Goal: Task Accomplishment & Management: Use online tool/utility

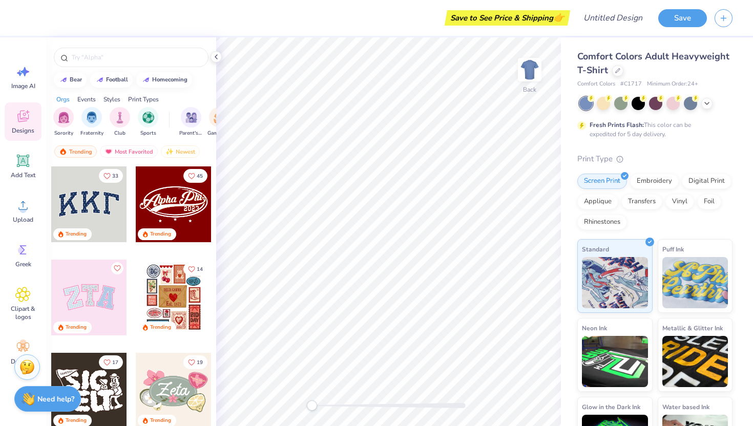
click at [602, 66] on span "Comfort Colors Adult Heavyweight T-Shirt" at bounding box center [653, 63] width 152 height 26
click at [615, 68] on icon at bounding box center [617, 69] width 5 height 5
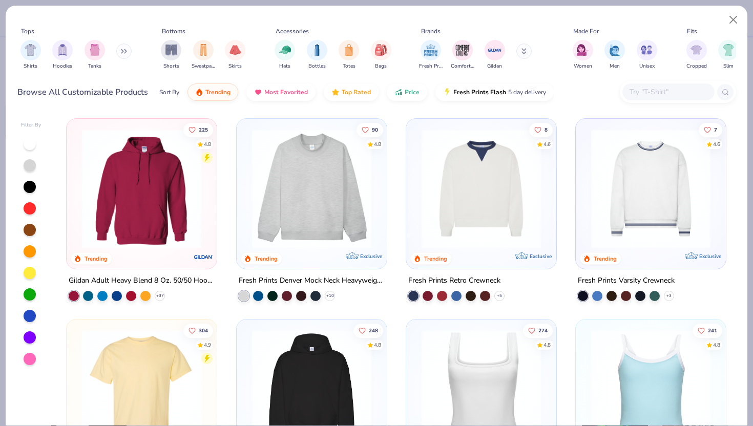
click at [665, 92] on input "text" at bounding box center [667, 92] width 79 height 12
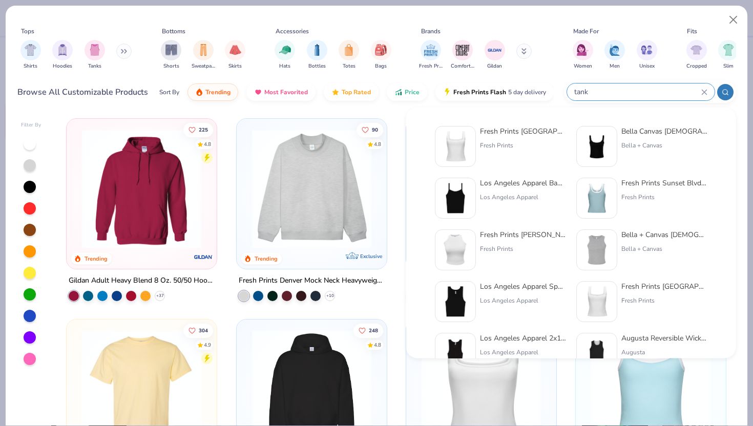
type input "tank"
click at [656, 132] on div "Bella Canvas [DEMOGRAPHIC_DATA]' Micro Ribbed Scoop Tank" at bounding box center [664, 131] width 86 height 11
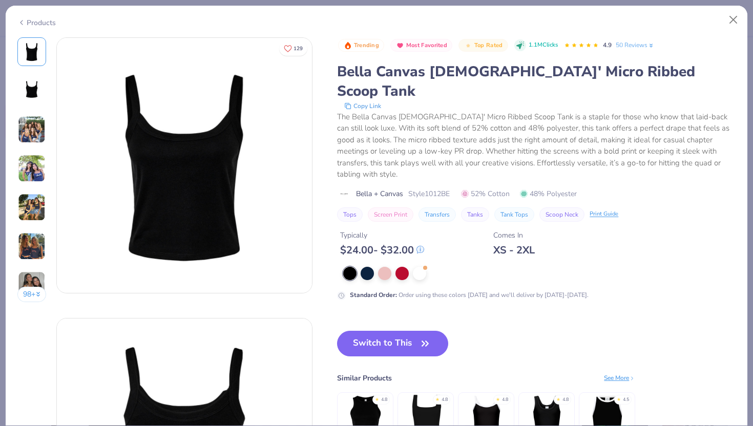
click at [515, 244] on div "XS - 2XL" at bounding box center [513, 250] width 41 height 13
click at [387, 331] on button "Switch to This" at bounding box center [392, 344] width 111 height 26
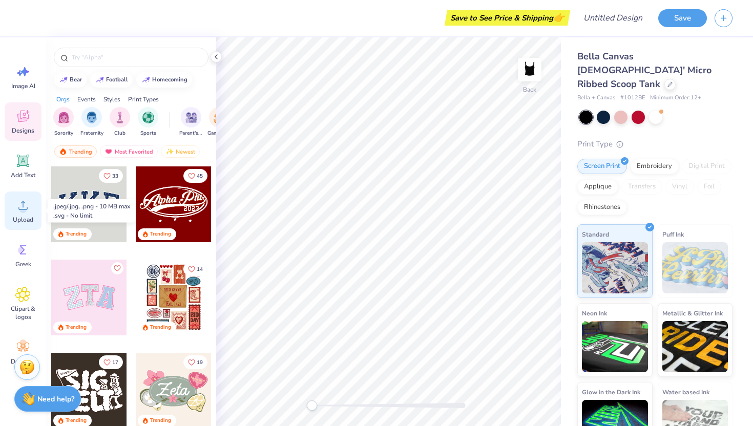
click at [20, 208] on circle at bounding box center [22, 209] width 7 height 7
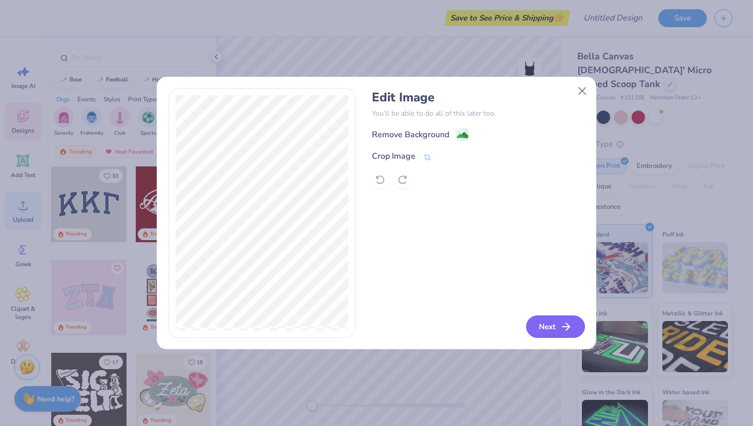
click at [549, 324] on button "Next" at bounding box center [555, 326] width 59 height 23
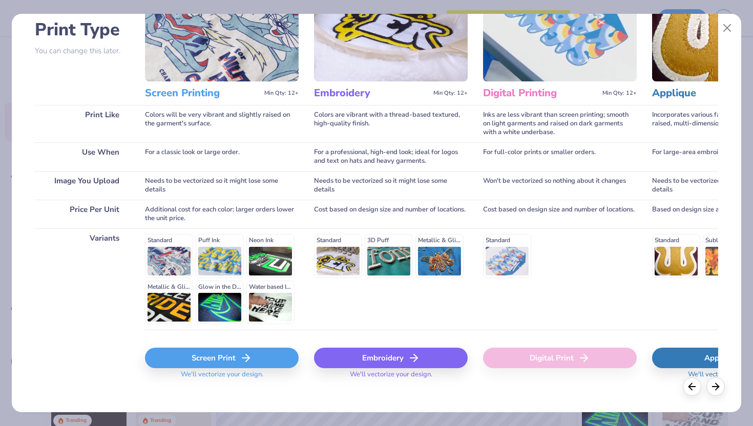
click at [232, 356] on div "Screen Print" at bounding box center [222, 358] width 154 height 20
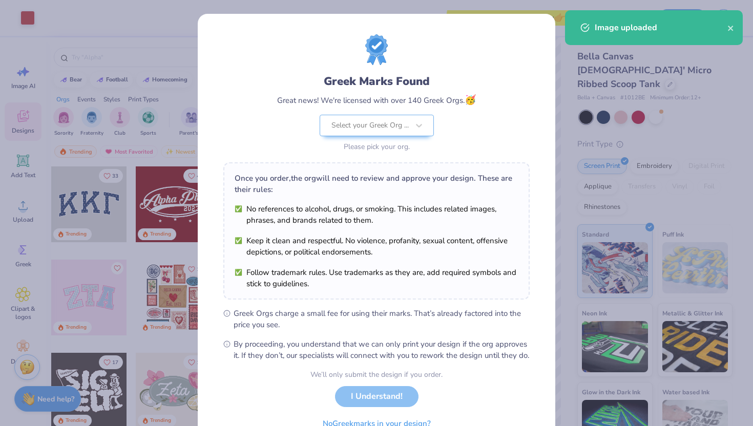
click at [397, 310] on body "Art colors Save to See Price & Shipping 👉 Design Title Save Image AI Designs Ad…" at bounding box center [376, 213] width 753 height 426
type input "4.94"
type input "5.25"
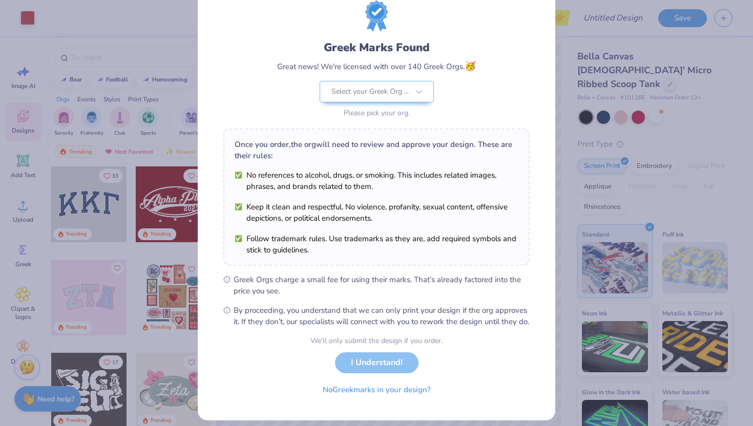
scroll to position [27, 0]
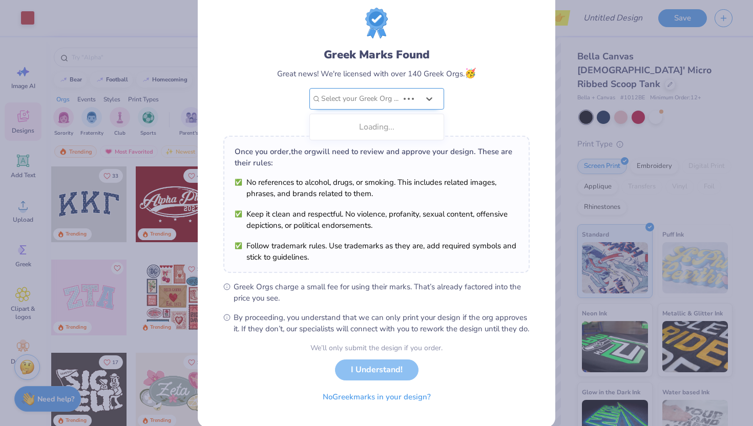
click at [396, 102] on div "Greek Marks Found Great news! We're licensed with over 140 Greek Orgs. 🥳 Use Up…" at bounding box center [376, 87] width 199 height 81
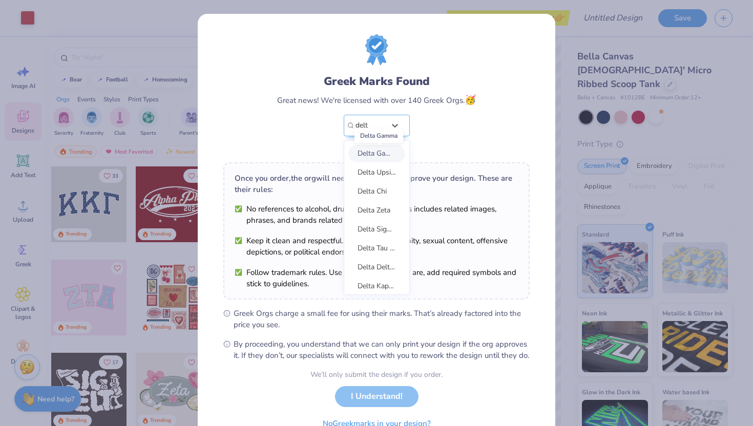
click at [378, 155] on span "Delta Gamma" at bounding box center [379, 153] width 44 height 10
type input "delt"
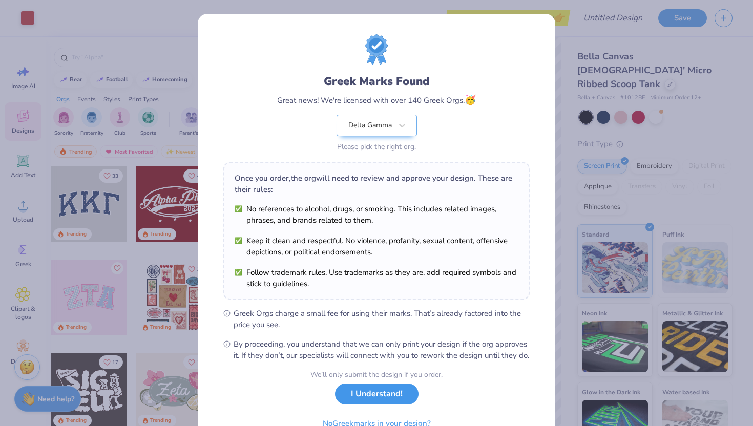
click at [383, 404] on button "I Understand!" at bounding box center [376, 393] width 83 height 21
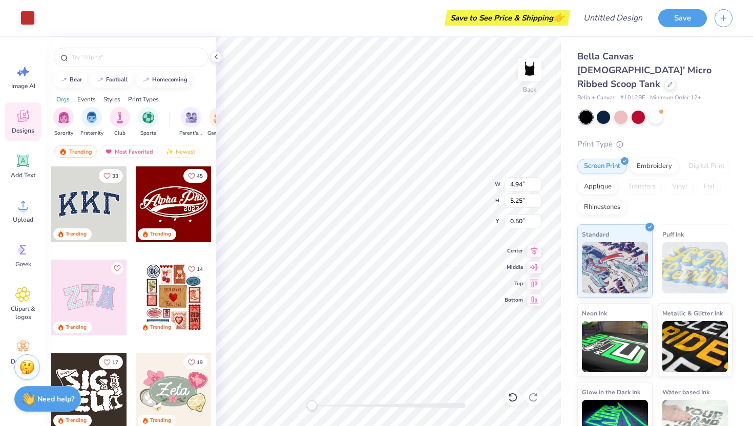
type input "3.90"
type input "4.14"
type input "1.61"
click at [678, 25] on div "Save" at bounding box center [682, 18] width 49 height 18
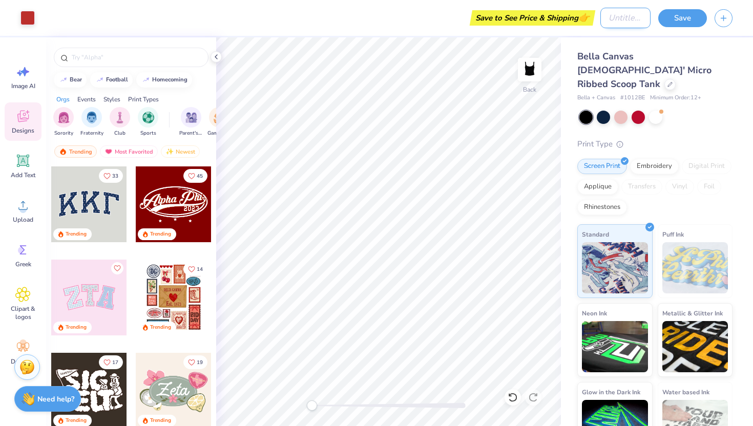
click at [610, 18] on input "Design Title" at bounding box center [625, 18] width 50 height 20
type input "bid day"
click at [691, 18] on button "Save" at bounding box center [682, 17] width 49 height 18
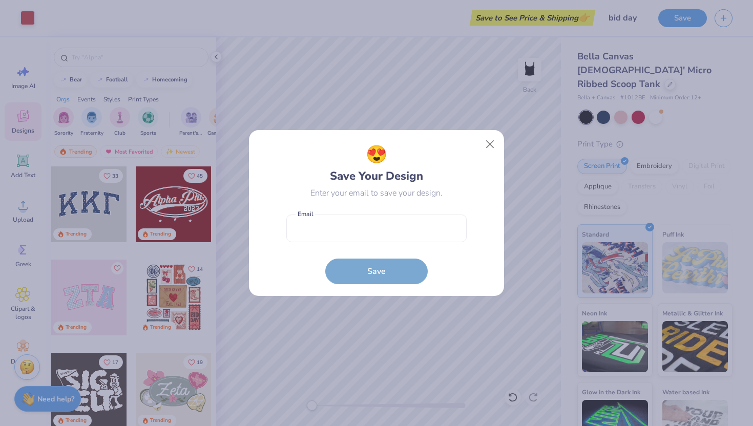
click at [478, 149] on div "😍 Save Your Design Enter your email to save your design. Email is a required fi…" at bounding box center [377, 213] width 232 height 143
click at [482, 149] on button "Close" at bounding box center [489, 144] width 19 height 19
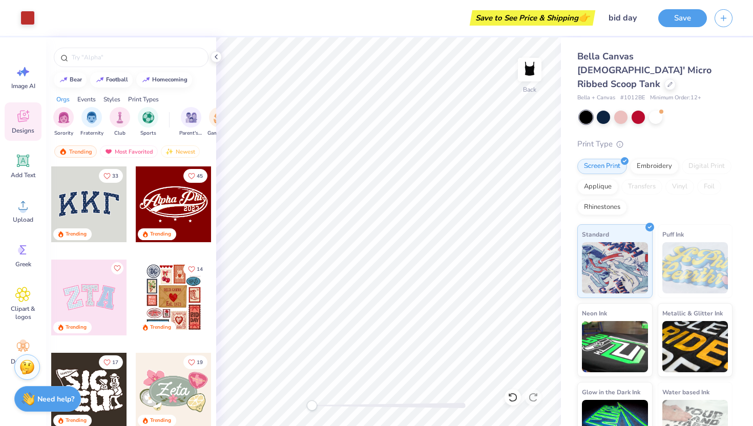
scroll to position [16, 0]
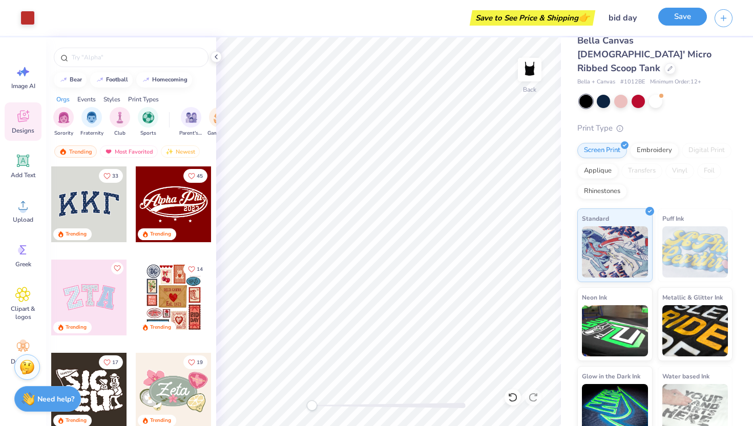
click at [678, 19] on button "Save" at bounding box center [682, 17] width 49 height 18
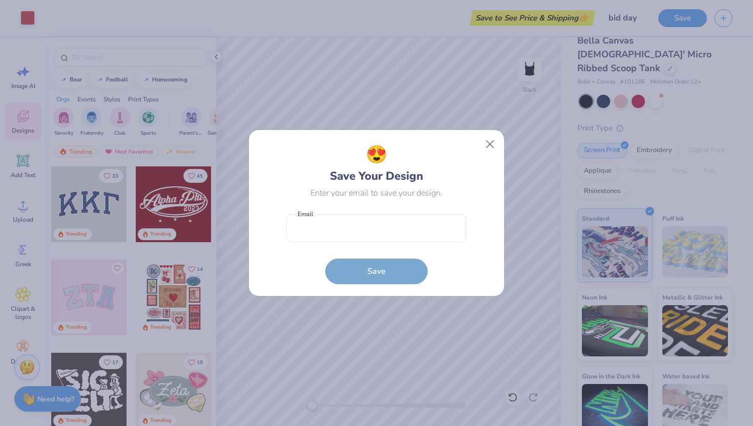
click at [339, 266] on form "Email is a required field Email Save" at bounding box center [376, 246] width 180 height 75
click at [324, 225] on input "email" at bounding box center [376, 228] width 180 height 28
type input "[EMAIL_ADDRESS][DOMAIN_NAME]"
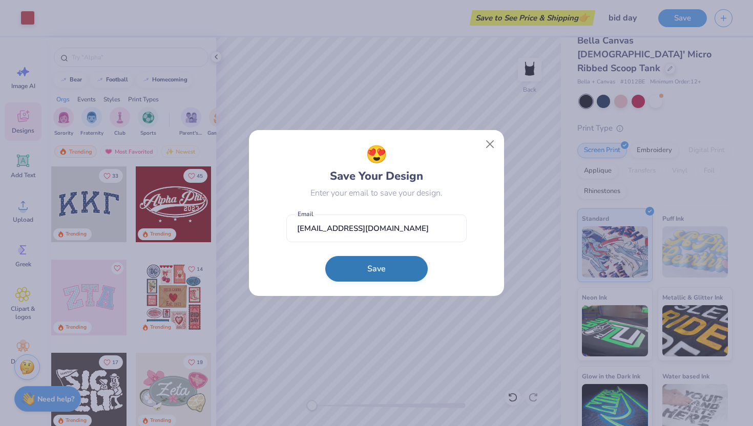
click at [368, 264] on button "Save" at bounding box center [376, 269] width 102 height 26
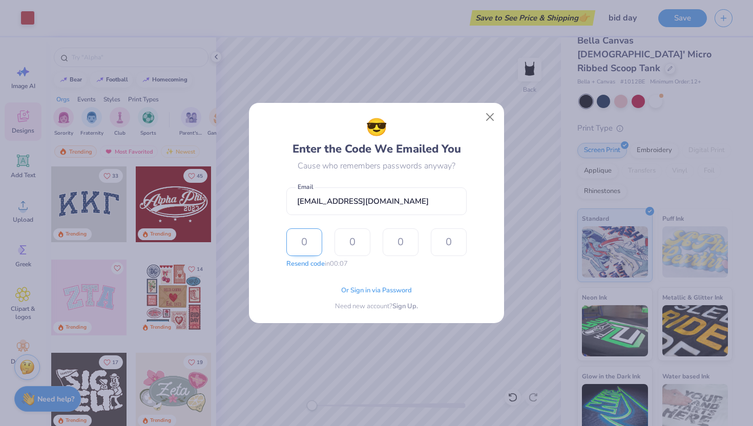
type input "9"
type input "5"
type input "6"
type input "4"
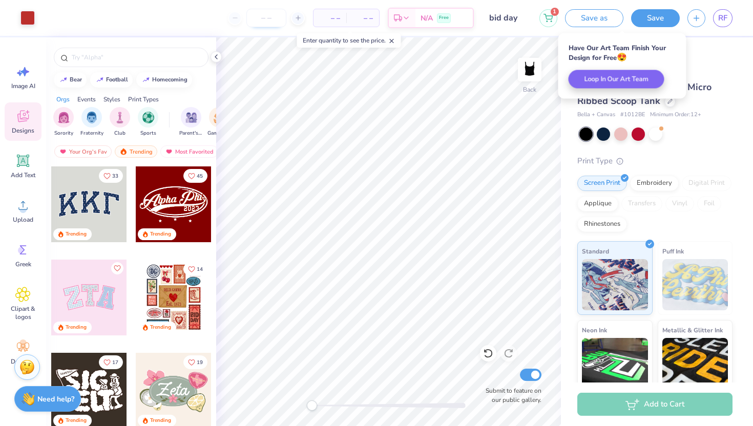
click at [269, 18] on input "number" at bounding box center [266, 18] width 40 height 18
click at [300, 14] on icon at bounding box center [297, 17] width 7 height 7
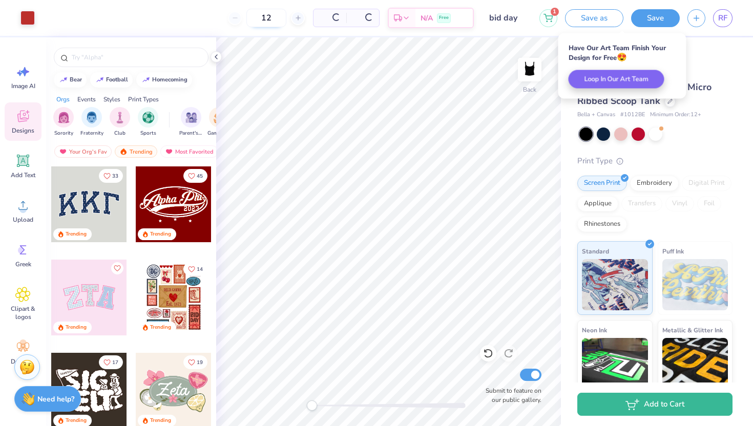
click at [274, 20] on input "12" at bounding box center [266, 18] width 40 height 18
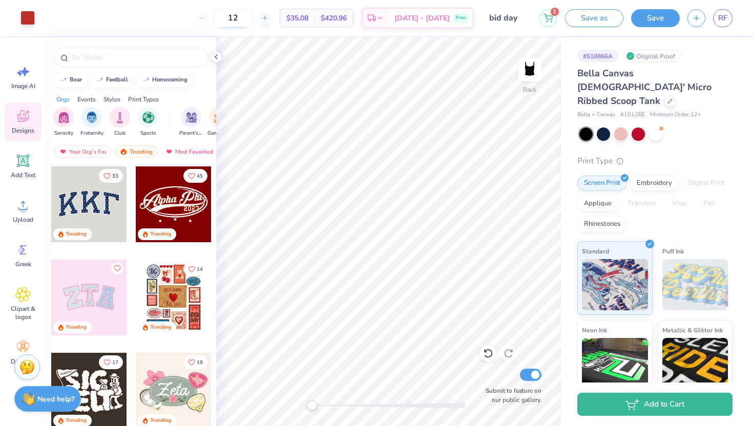
drag, startPoint x: 251, startPoint y: 16, endPoint x: 233, endPoint y: 16, distance: 18.4
click at [233, 16] on input "12" at bounding box center [233, 18] width 40 height 18
type input "100"
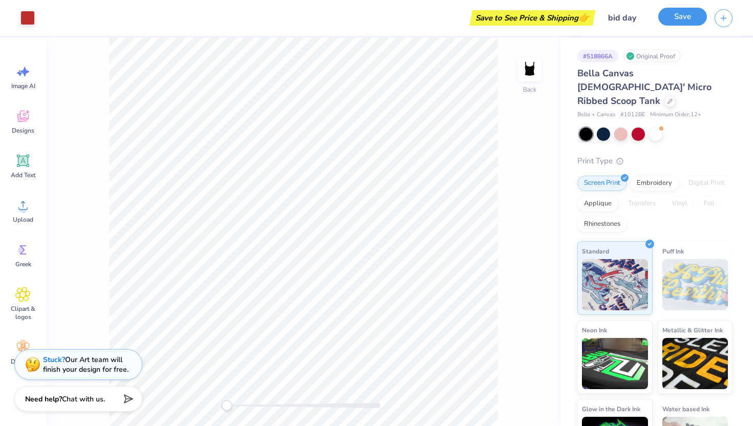
click at [681, 22] on button "Save" at bounding box center [682, 17] width 49 height 18
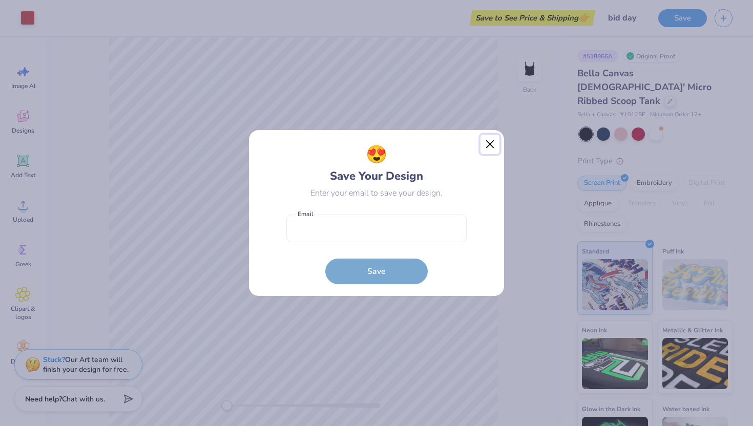
click at [488, 140] on button "Close" at bounding box center [489, 144] width 19 height 19
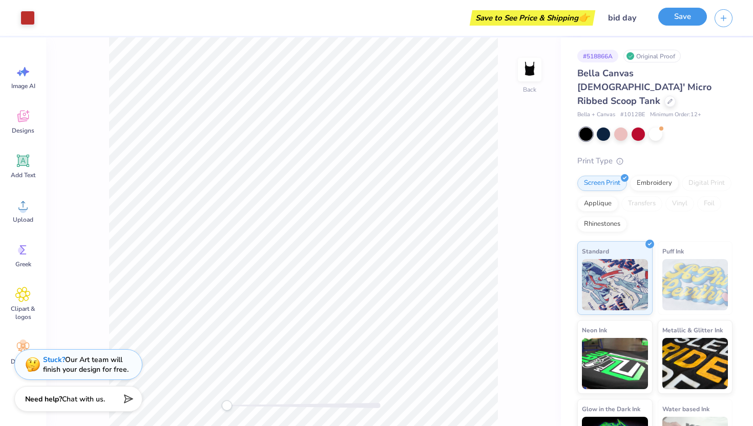
click at [683, 13] on button "Save" at bounding box center [682, 17] width 49 height 18
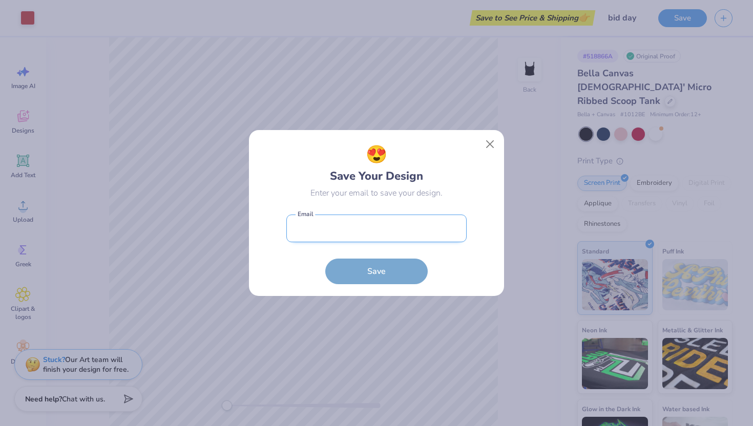
click at [358, 225] on input "email" at bounding box center [376, 228] width 180 height 28
type input "[EMAIL_ADDRESS][DOMAIN_NAME]"
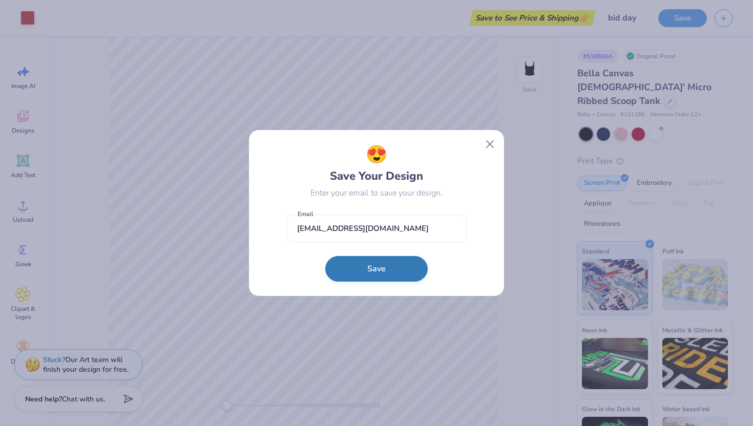
click at [389, 269] on button "Save" at bounding box center [376, 269] width 102 height 26
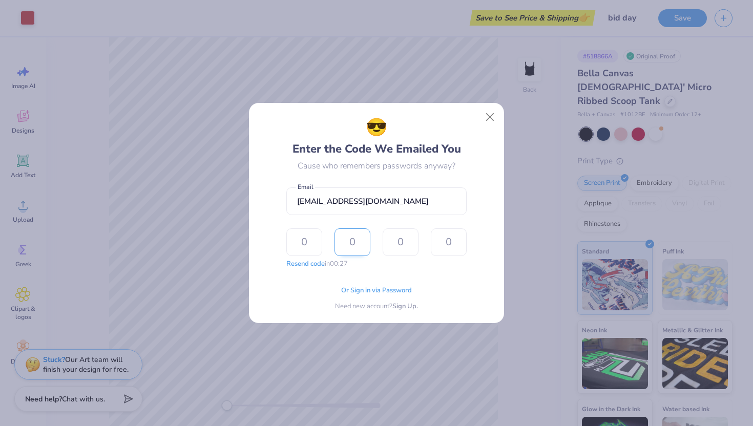
type input "9"
type input "5"
type input "6"
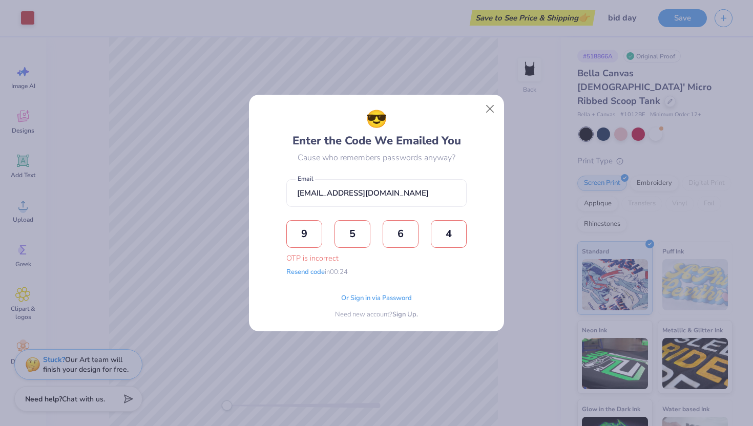
type input "4"
type input "2"
type input "9"
type input "7"
type input "8"
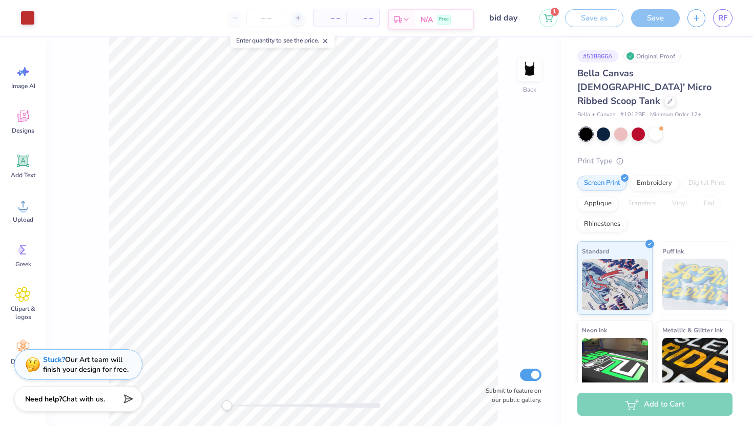
click at [403, 17] on icon at bounding box center [406, 19] width 8 height 8
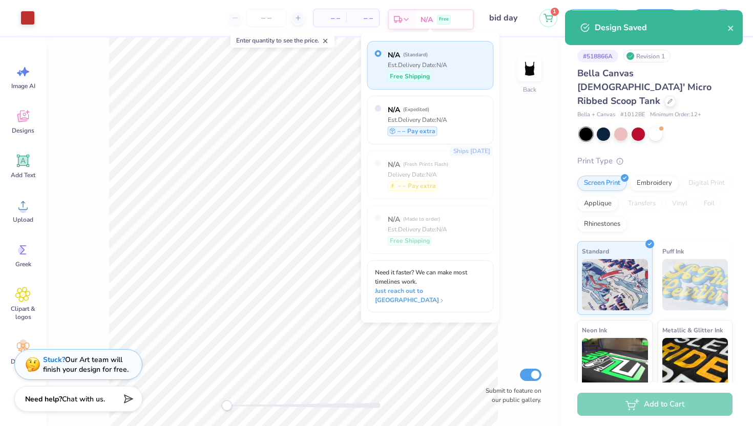
click at [403, 17] on icon at bounding box center [406, 19] width 8 height 8
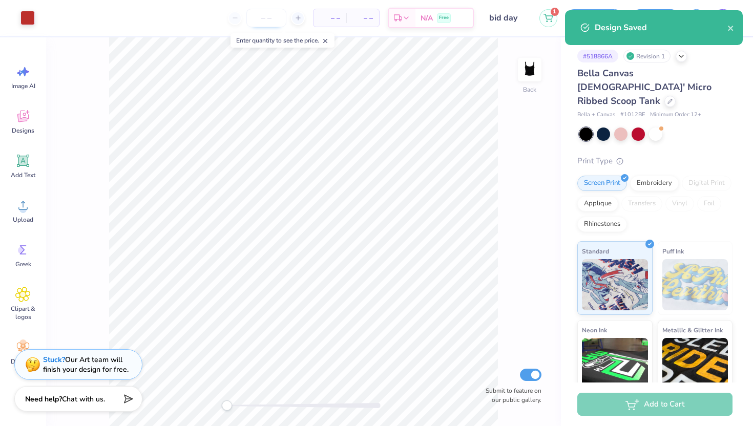
click at [260, 19] on input "number" at bounding box center [266, 18] width 40 height 18
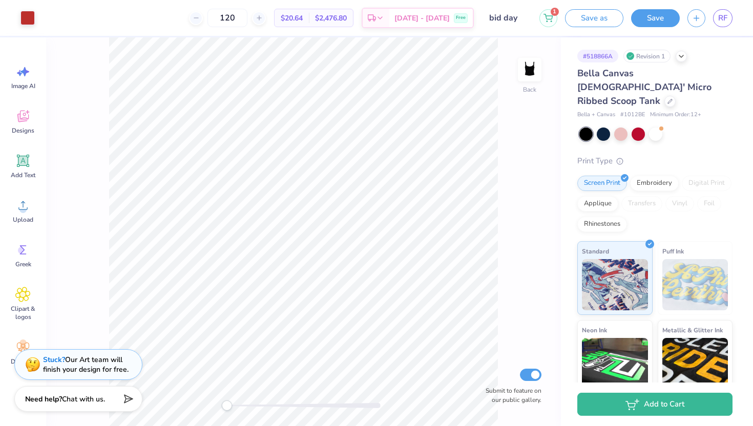
type input "120"
click at [620, 156] on icon at bounding box center [619, 159] width 7 height 7
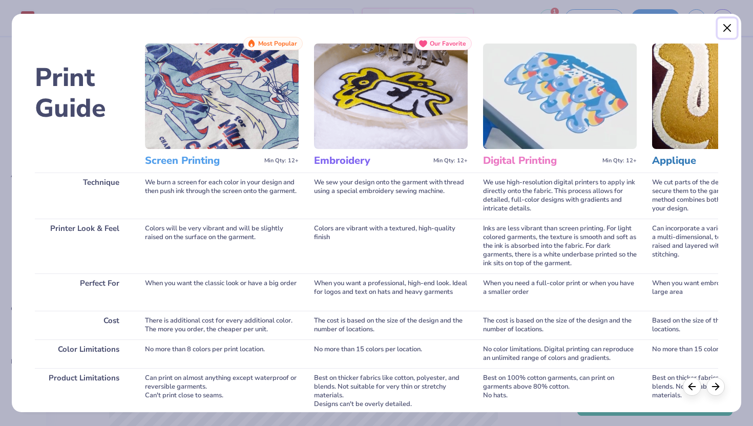
click at [719, 32] on button "Close" at bounding box center [726, 27] width 19 height 19
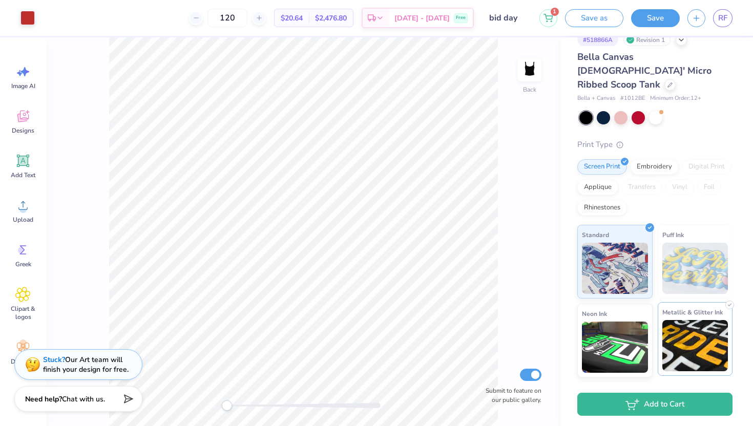
scroll to position [7, 0]
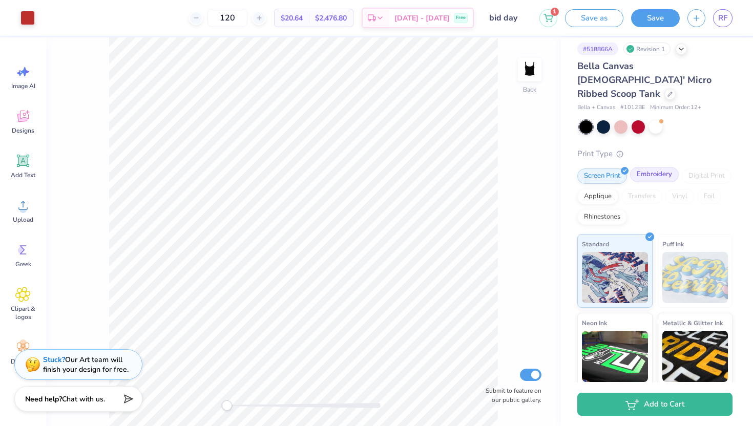
click at [650, 167] on div "Embroidery" at bounding box center [654, 174] width 49 height 15
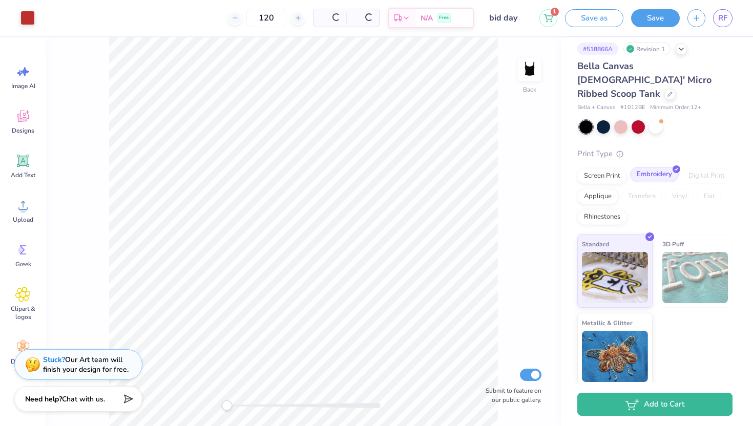
scroll to position [0, 0]
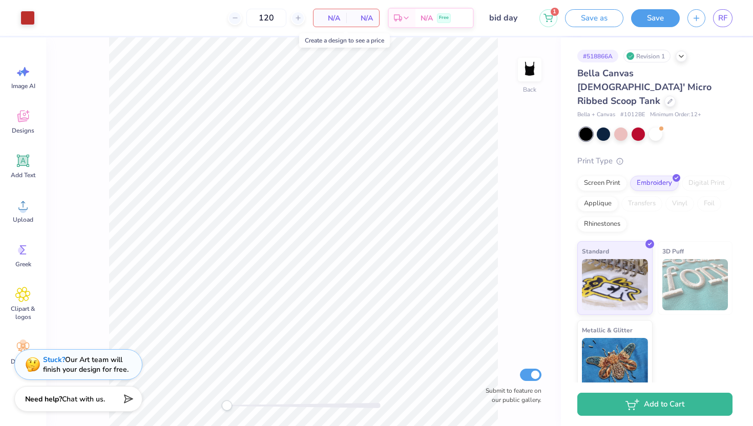
click at [342, 17] on div "N/A Per Item" at bounding box center [329, 17] width 33 height 17
click at [605, 195] on div "Applique" at bounding box center [597, 202] width 41 height 15
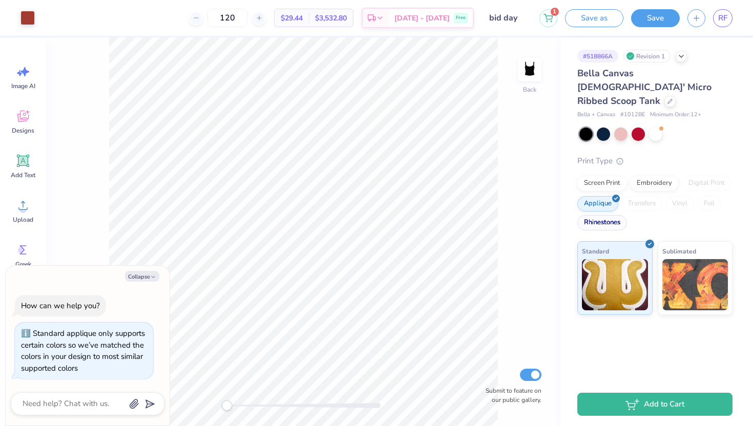
click at [602, 215] on div "Rhinestones" at bounding box center [602, 222] width 50 height 15
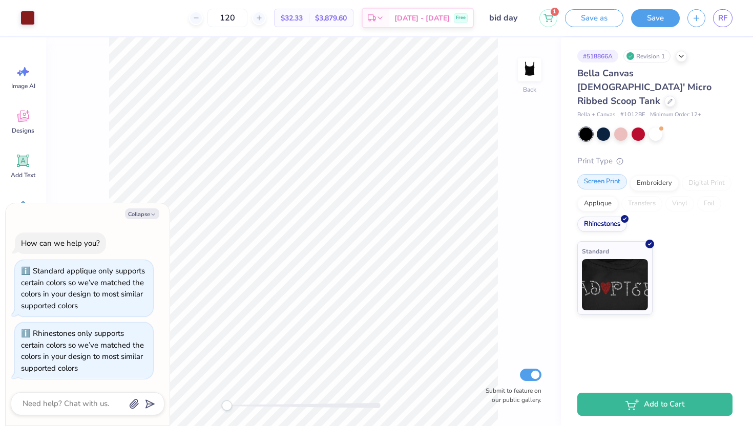
click at [598, 174] on div "Screen Print" at bounding box center [602, 181] width 50 height 15
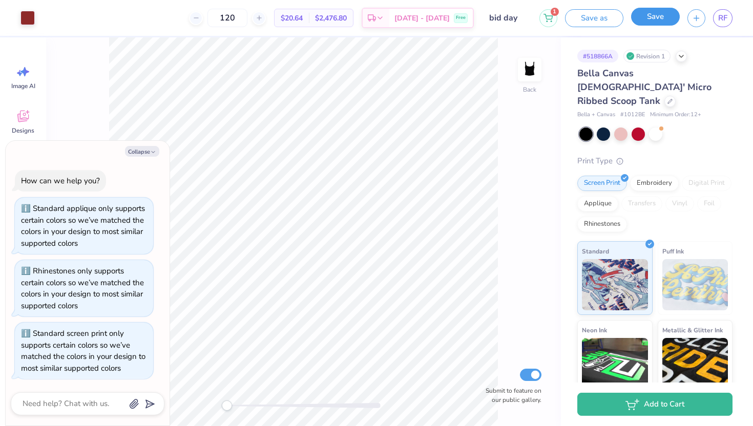
click at [648, 14] on button "Save" at bounding box center [655, 17] width 49 height 18
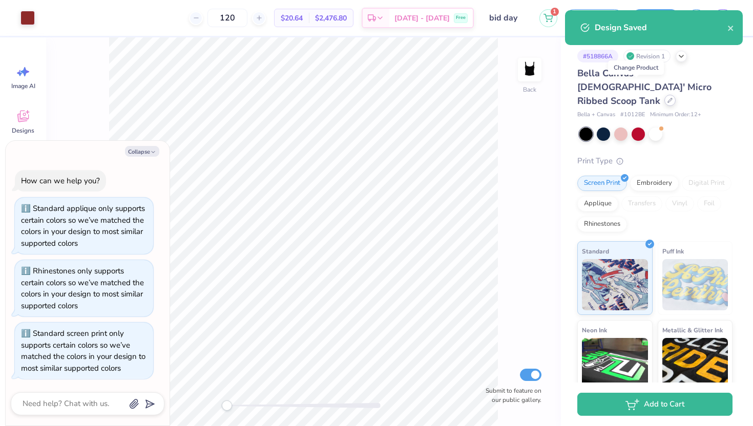
click at [664, 95] on div at bounding box center [669, 100] width 11 height 11
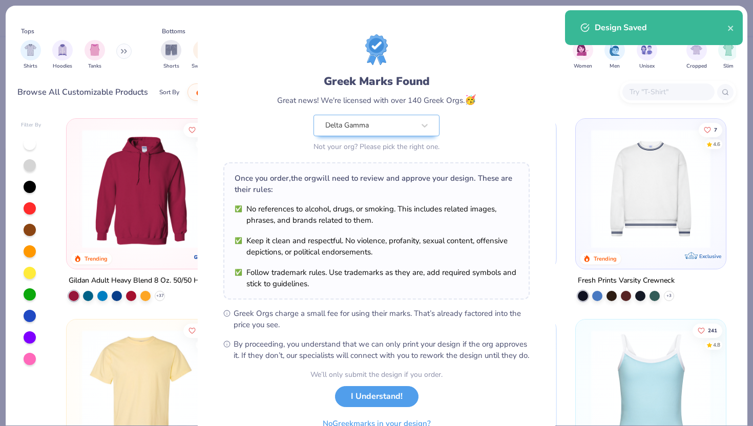
click at [665, 89] on div "Greek Marks Found Great news! We're licensed with over 140 Greek Orgs. 🥳 Delta …" at bounding box center [376, 213] width 753 height 426
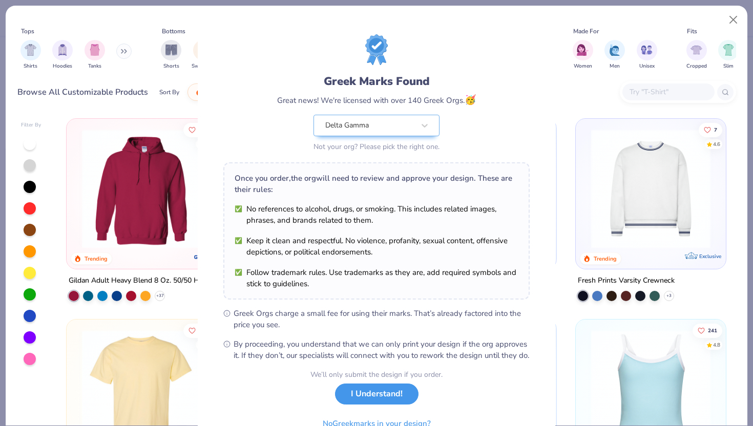
click at [391, 404] on button "I Understand!" at bounding box center [376, 393] width 83 height 21
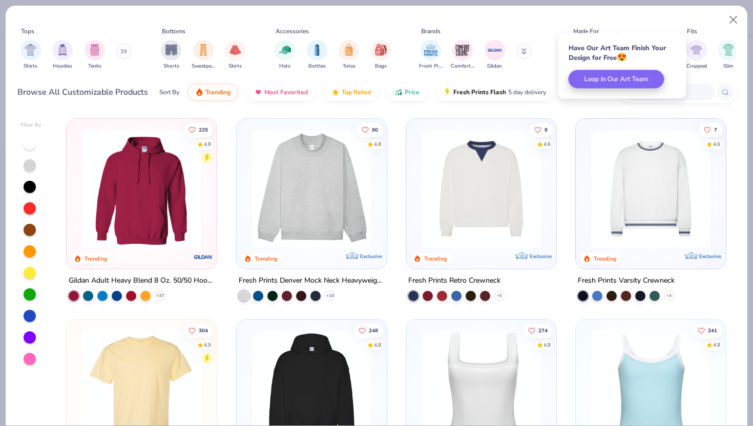
type textarea "x"
click at [693, 88] on input "text" at bounding box center [667, 92] width 79 height 12
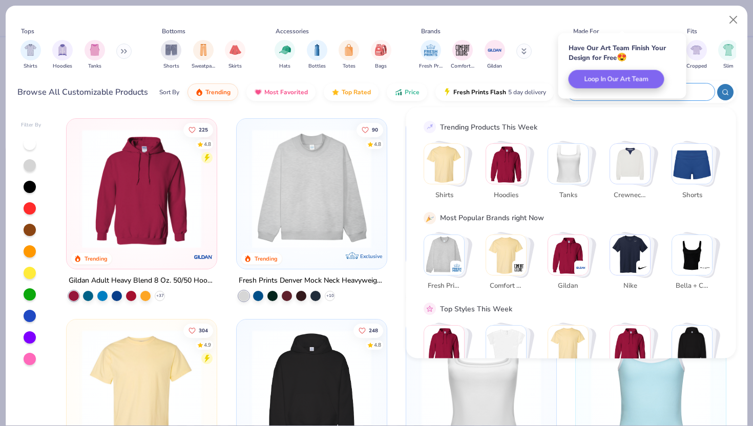
type input "b"
type textarea "x"
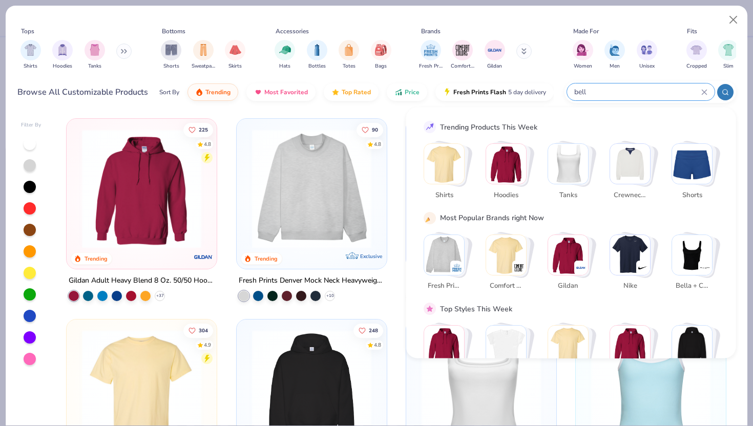
type input "bella"
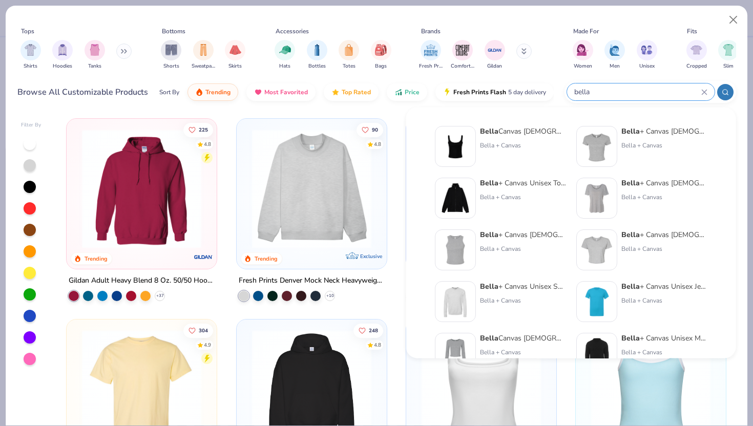
drag, startPoint x: 591, startPoint y: 87, endPoint x: 563, endPoint y: 87, distance: 28.2
click at [563, 87] on div "Browse All Customizable Products Sort By Trending Most Favorited Top Rated Pric…" at bounding box center [376, 92] width 718 height 29
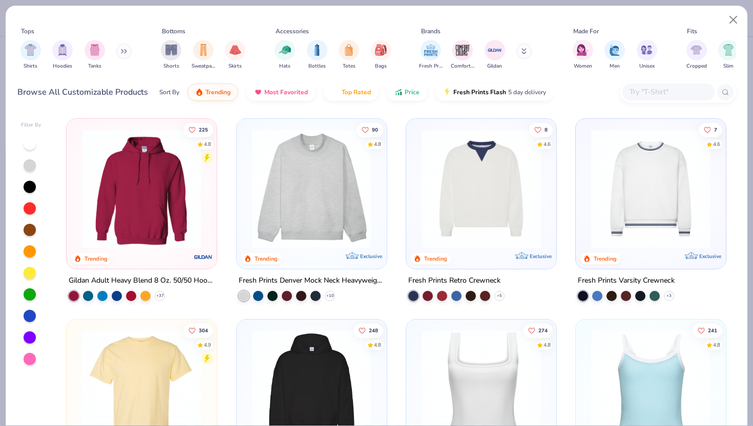
click at [651, 83] on div at bounding box center [668, 91] width 92 height 17
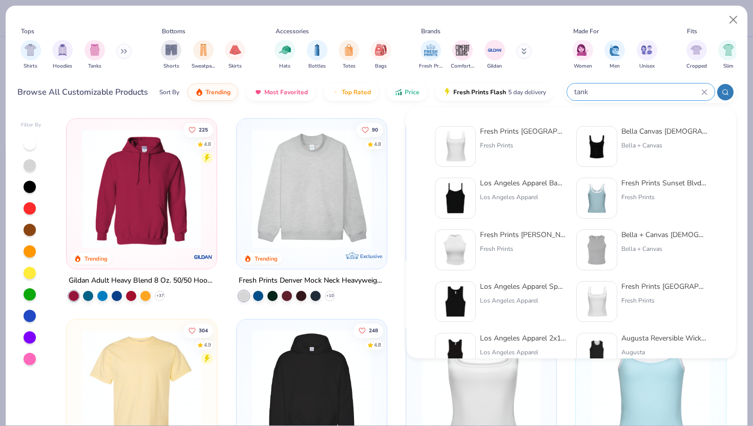
type input "tank"
